Goal: Information Seeking & Learning: Learn about a topic

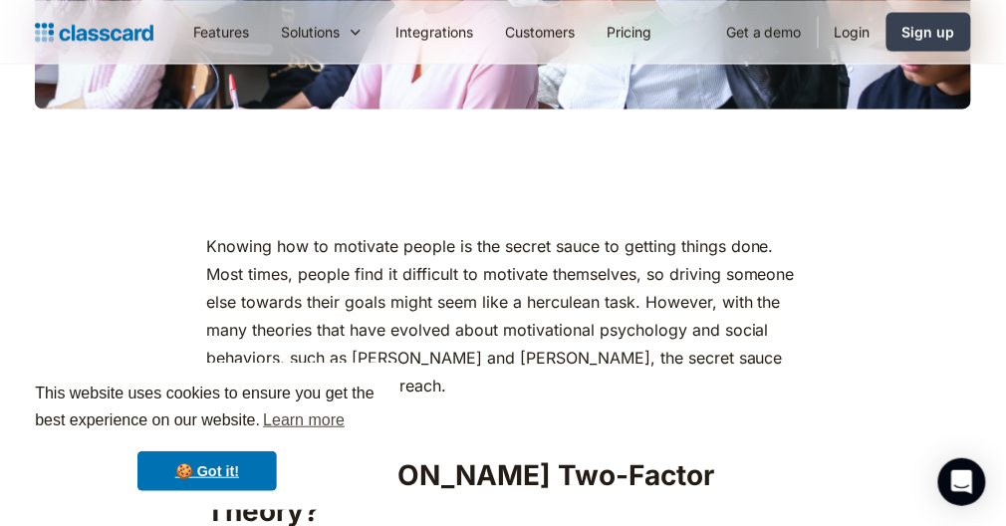
scroll to position [808, 0]
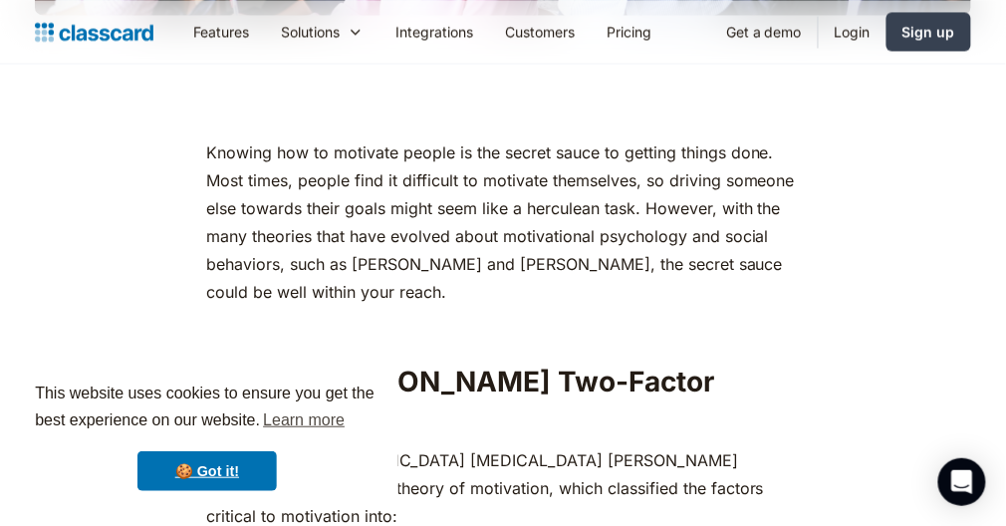
scroll to position [901, 0]
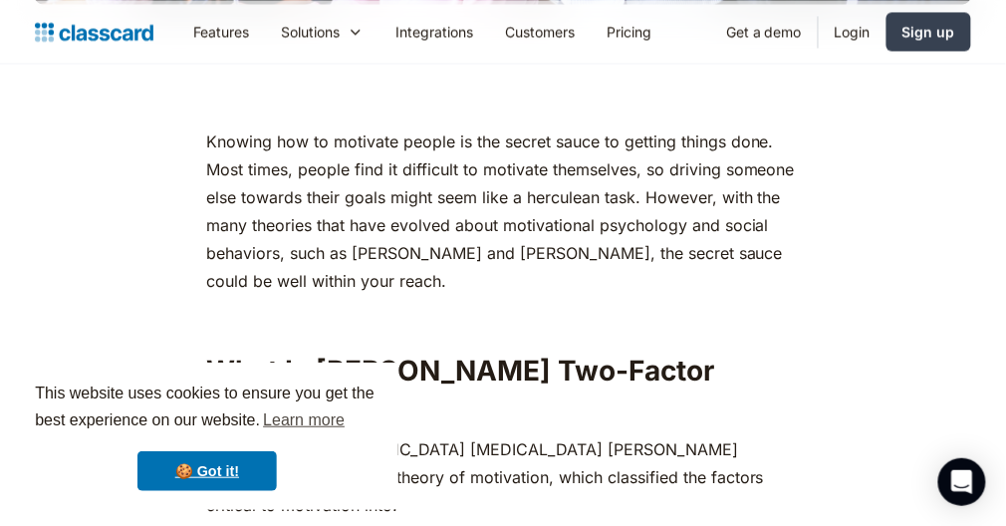
click at [219, 127] on p "Knowing how to motivate people is the secret sauce to getting things done. Most…" at bounding box center [502, 210] width 593 height 167
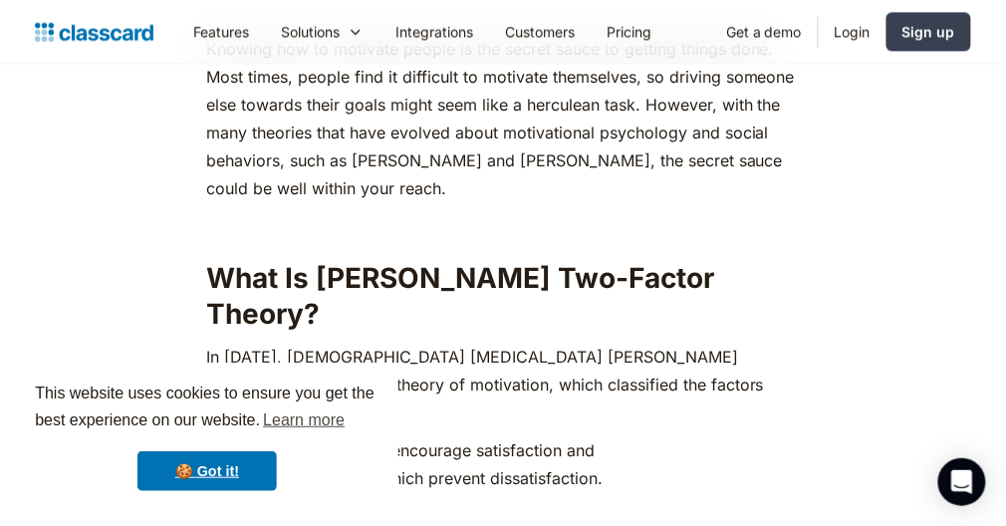
scroll to position [998, 0]
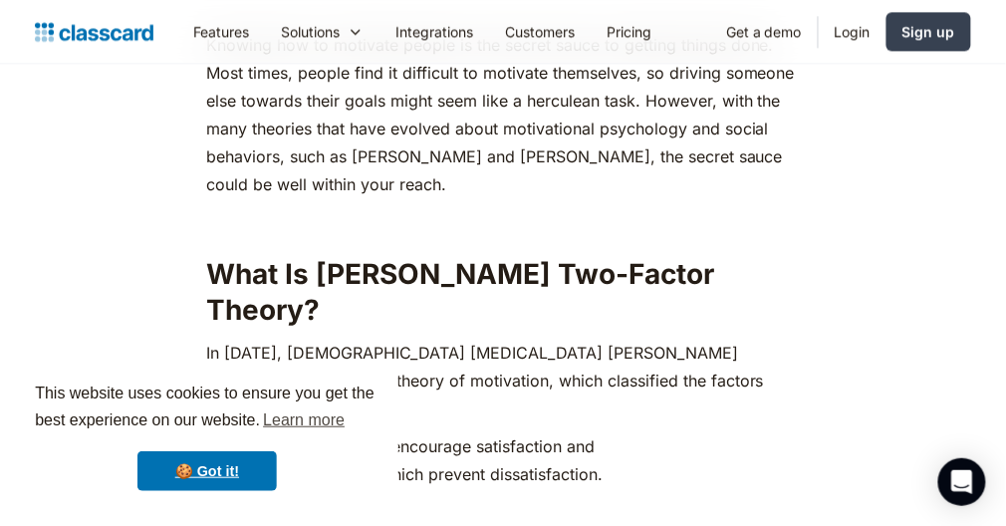
click at [219, 124] on p "Knowing how to motivate people is the secret sauce to getting things done. Most…" at bounding box center [502, 114] width 593 height 167
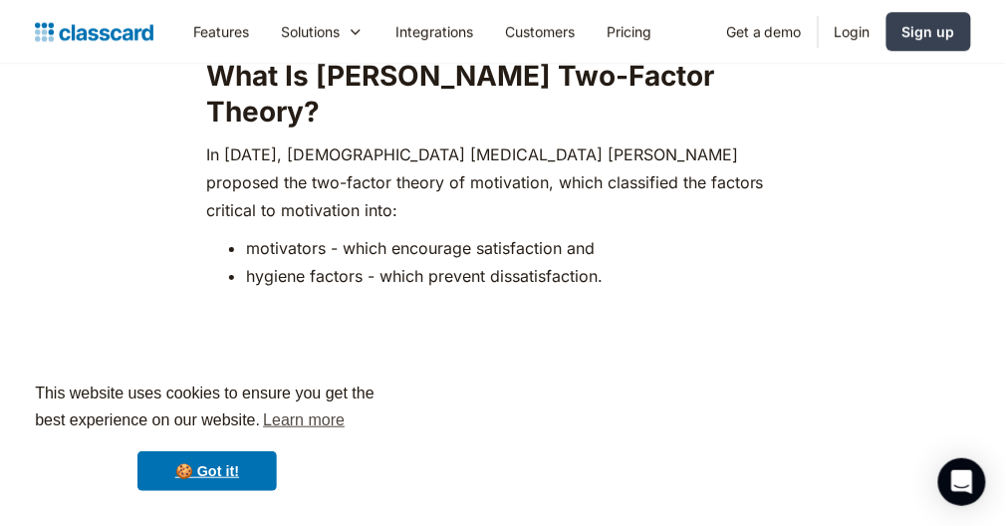
scroll to position [1203, 0]
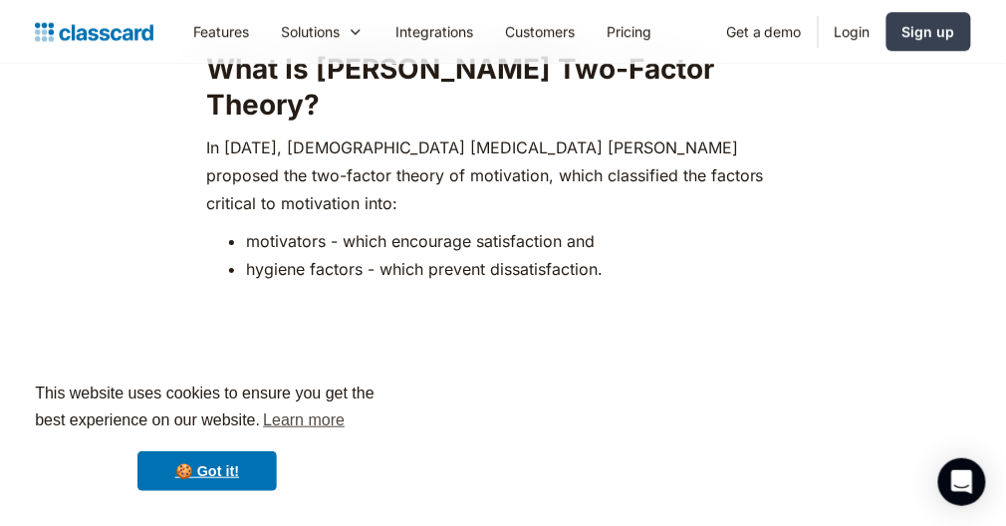
click at [211, 227] on ul "motivators - which encourage satisfaction and hygiene factors - which prevent d…" at bounding box center [502, 255] width 593 height 56
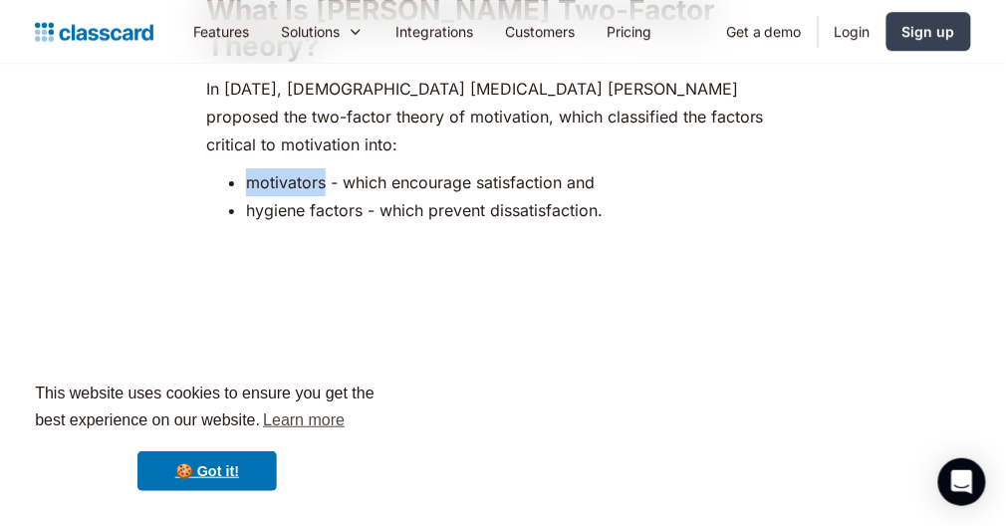
scroll to position [1274, 0]
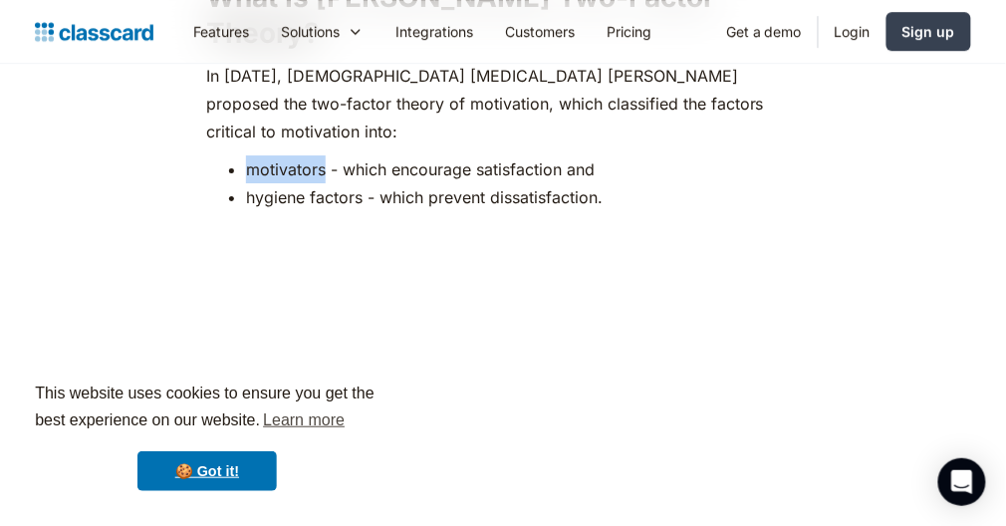
click at [211, 221] on p "‍" at bounding box center [502, 235] width 593 height 28
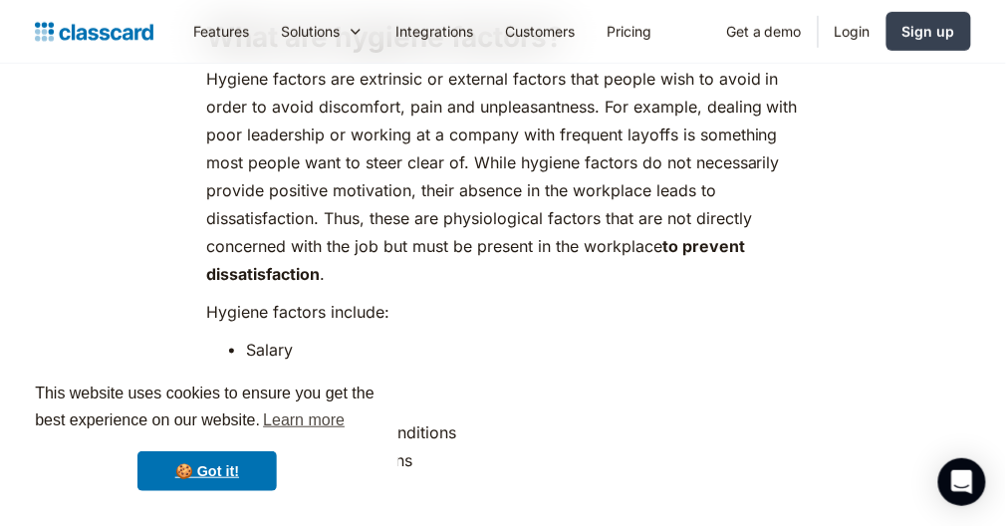
scroll to position [1884, 0]
click at [241, 298] on p "Hygiene factors include:" at bounding box center [502, 312] width 593 height 28
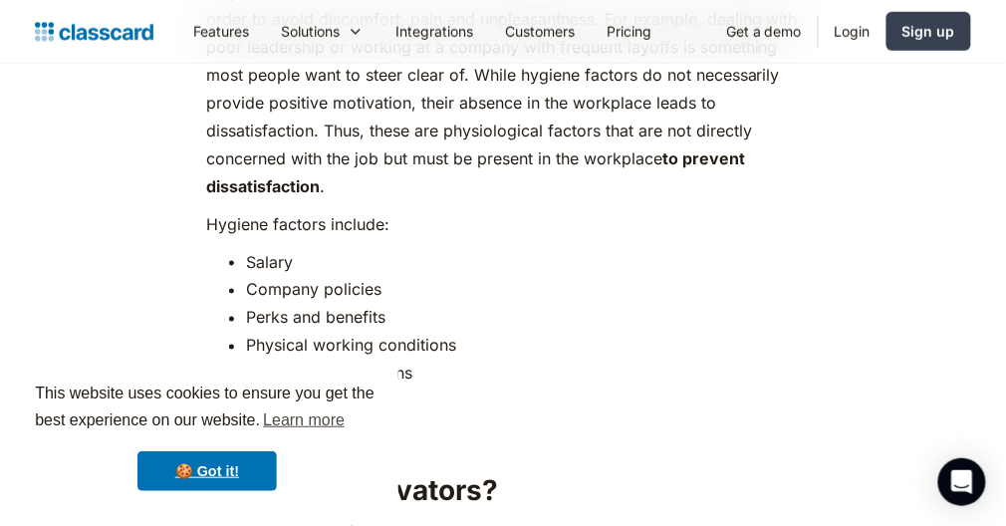
scroll to position [1969, 0]
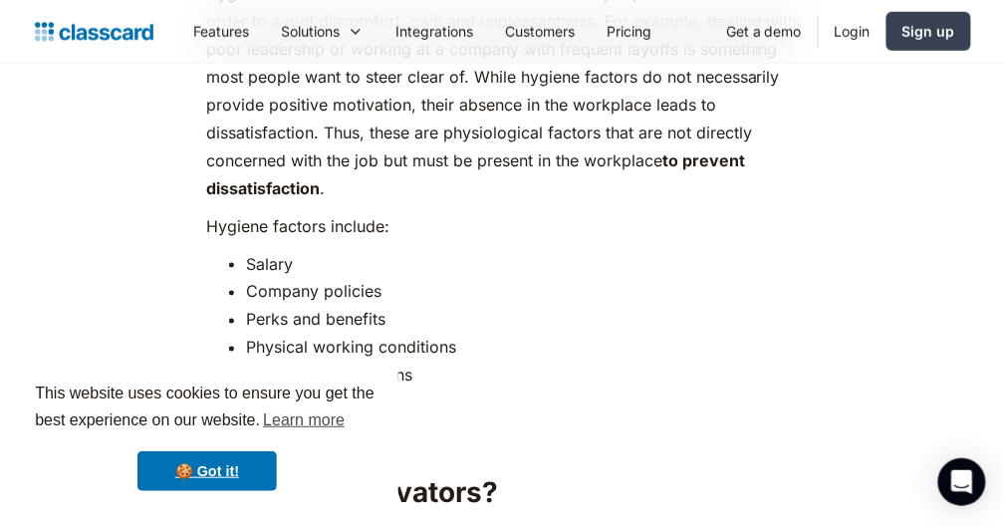
click at [228, 250] on ul "Salary Company policies Perks and benefits Physical working conditions Interper…" at bounding box center [502, 333] width 593 height 167
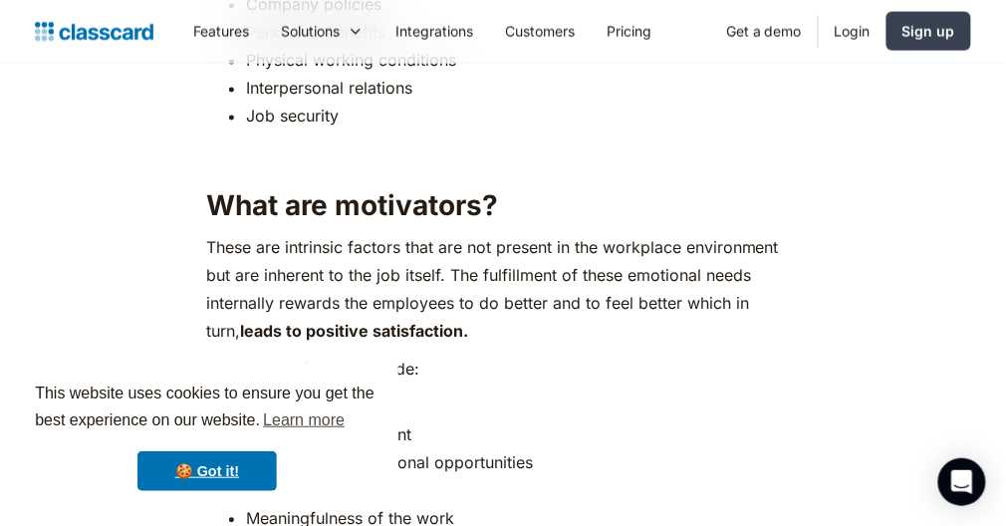
scroll to position [2262, 0]
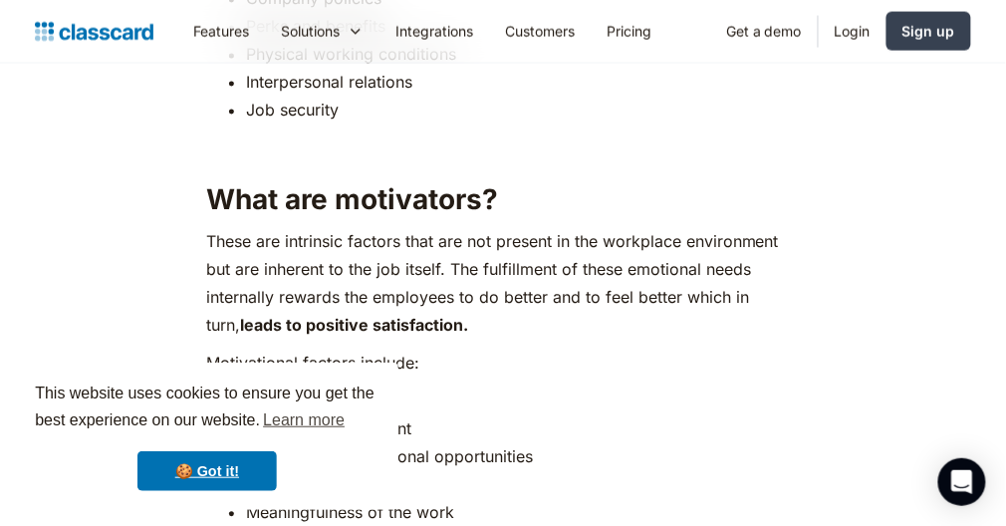
click at [228, 349] on p "‍ Motivational factors include:" at bounding box center [502, 363] width 593 height 28
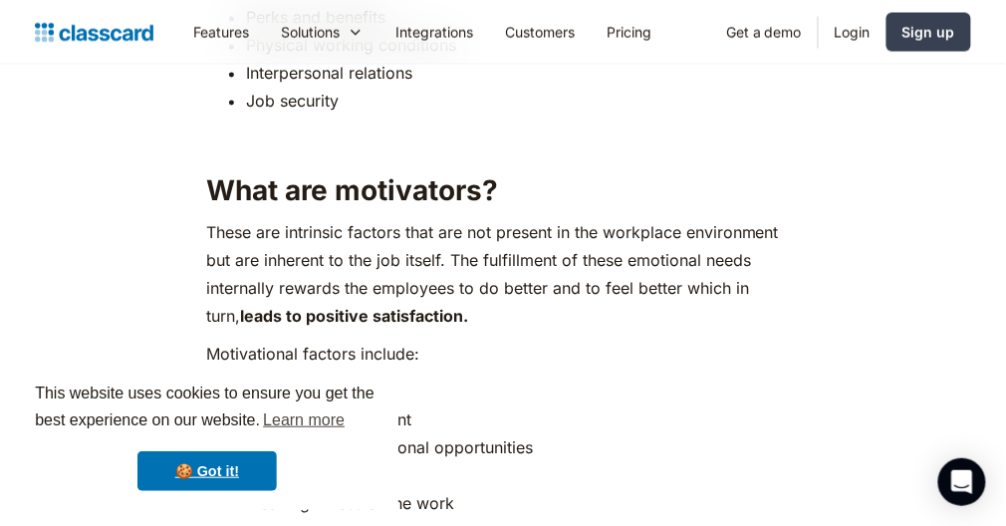
scroll to position [2283, 0]
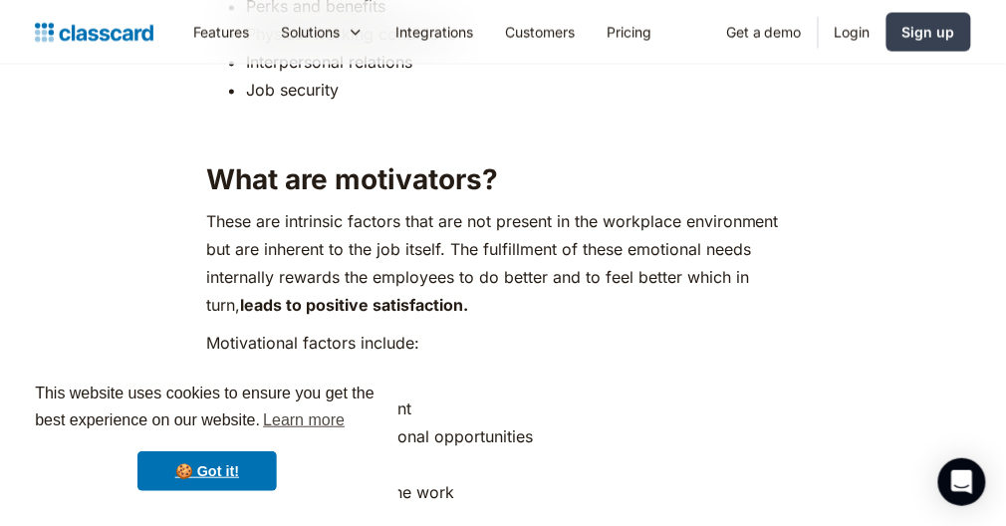
click at [229, 329] on p "‍ Motivational factors include:" at bounding box center [502, 343] width 593 height 28
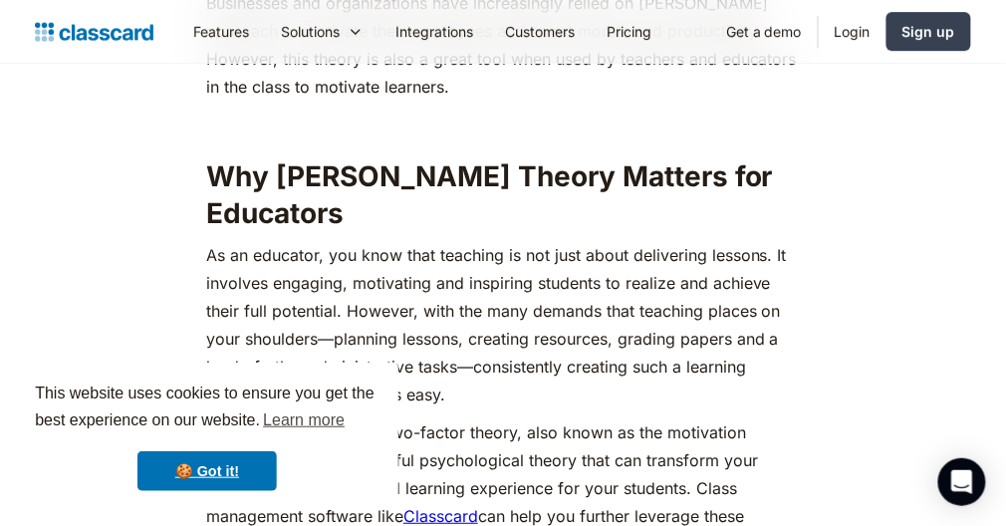
scroll to position [2848, 0]
click at [229, 241] on p "As an educator, you know that teaching is not just about delivering lessons. It…" at bounding box center [502, 324] width 593 height 167
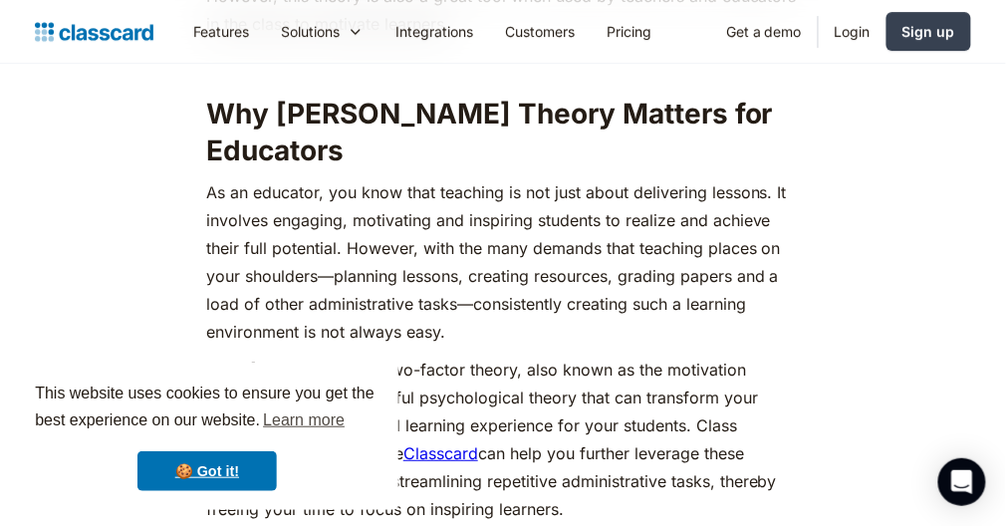
scroll to position [2911, 0]
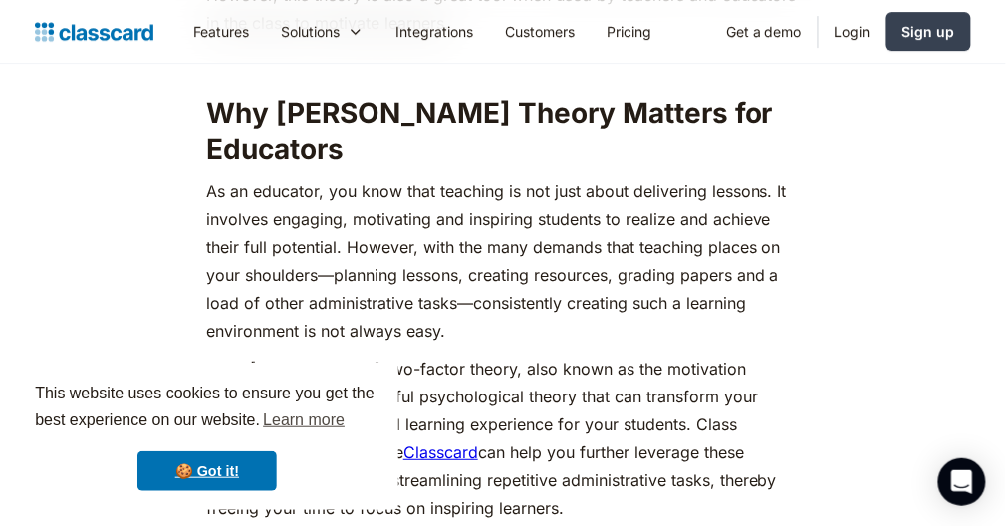
click at [230, 177] on p "As an educator, you know that teaching is not just about delivering lessons. It…" at bounding box center [502, 260] width 593 height 167
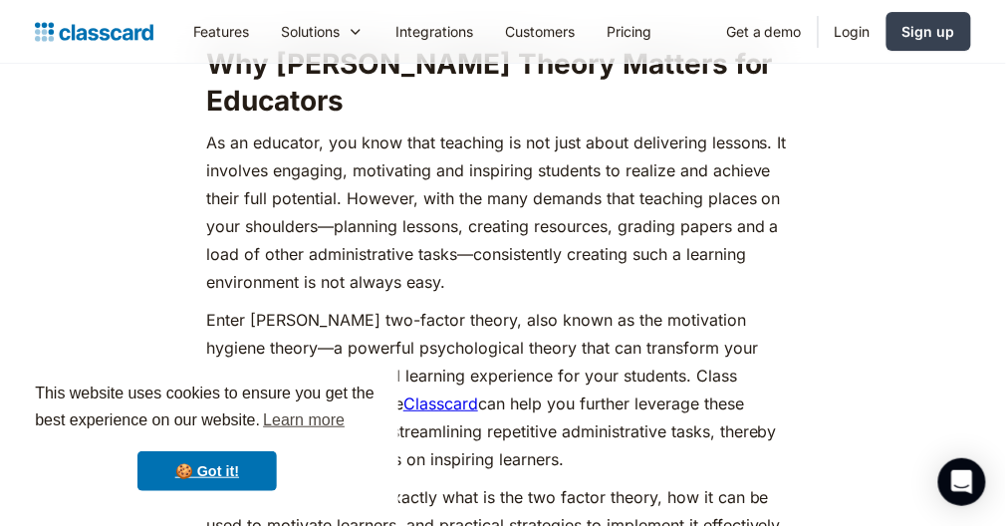
scroll to position [2967, 0]
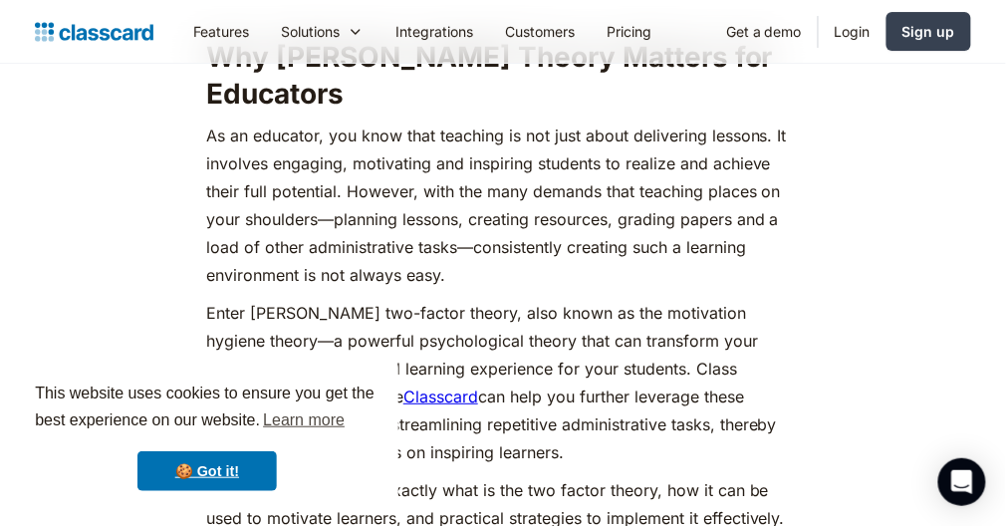
click at [230, 152] on p "As an educator, you know that teaching is not just about delivering lessons. It…" at bounding box center [502, 204] width 593 height 167
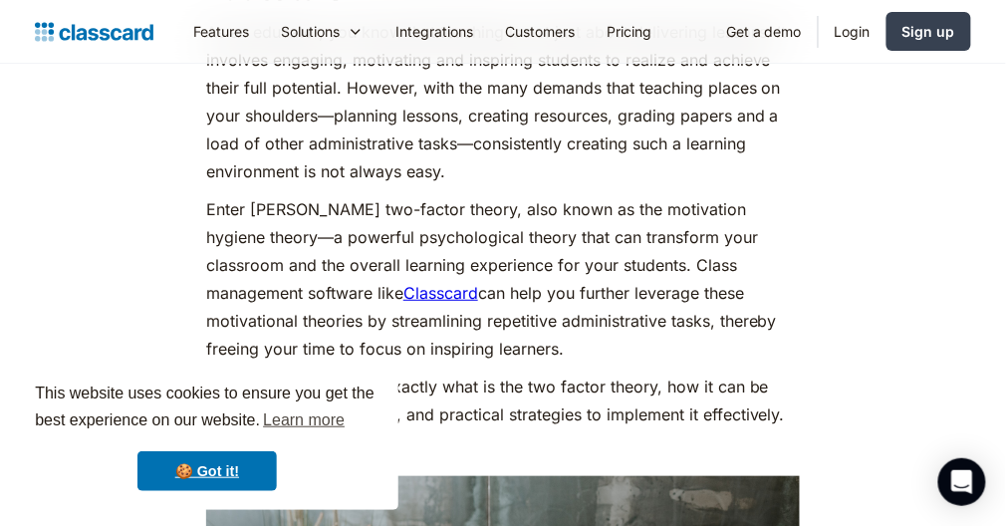
scroll to position [3072, 0]
click at [230, 194] on p "Enter [PERSON_NAME] two-factor theory, also known as the motivation hygiene the…" at bounding box center [502, 277] width 593 height 167
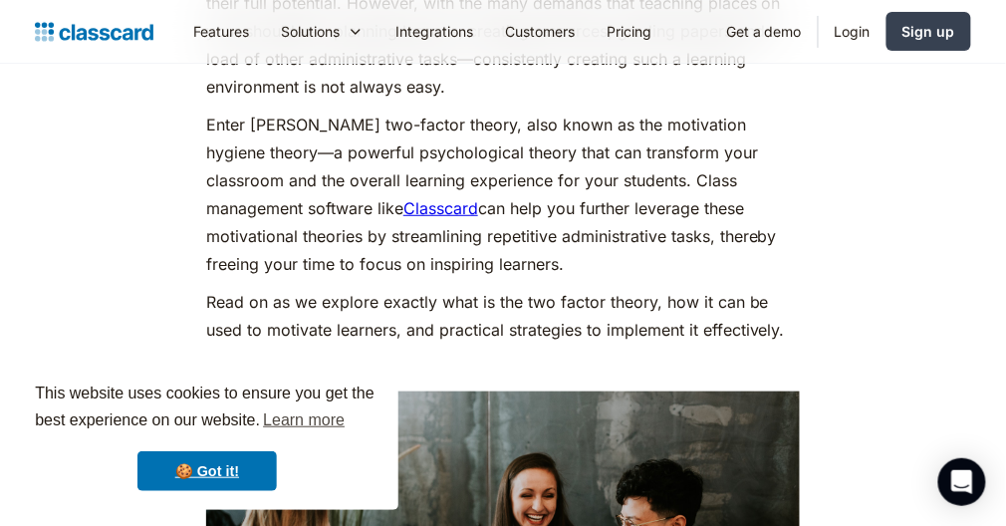
scroll to position [3166, 0]
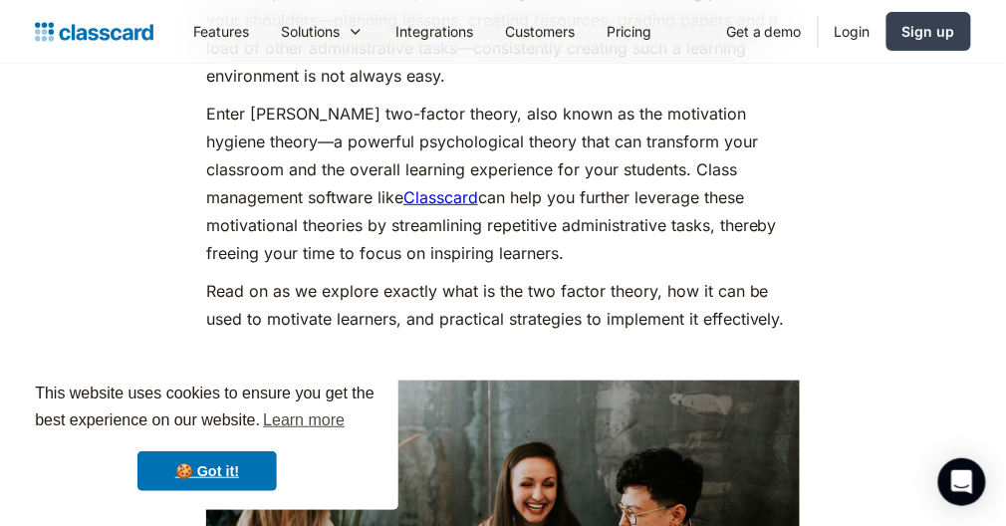
click at [230, 277] on p "Read on as we explore exactly what is the two factor theory, how it can be used…" at bounding box center [502, 305] width 593 height 56
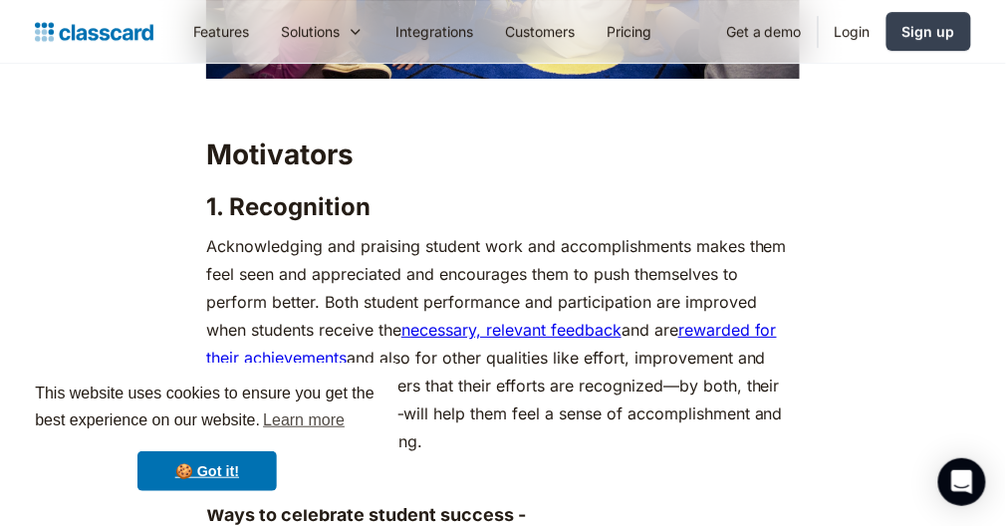
scroll to position [7412, 0]
